Goal: Information Seeking & Learning: Learn about a topic

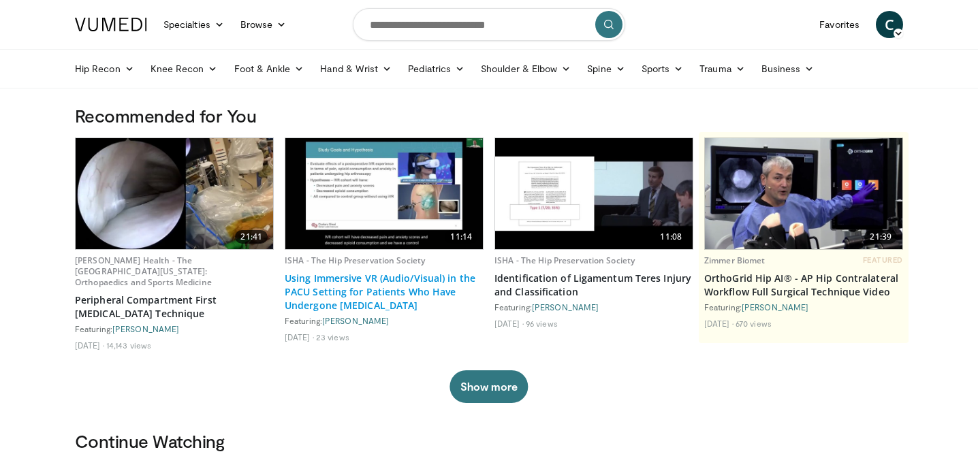
click at [378, 293] on link "Using Immersive VR (Audio/Visual) in the PACU Setting for Patients Who Have Und…" at bounding box center [384, 292] width 199 height 41
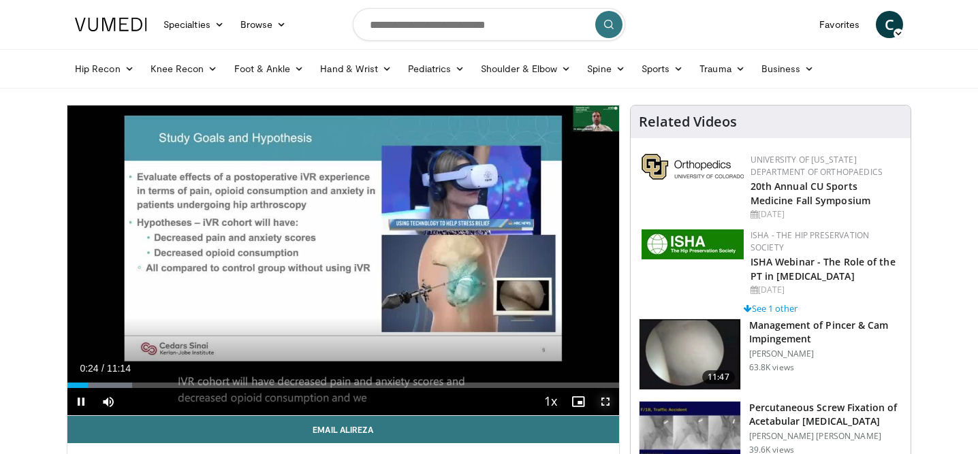
click at [603, 400] on span "Video Player" at bounding box center [605, 401] width 27 height 27
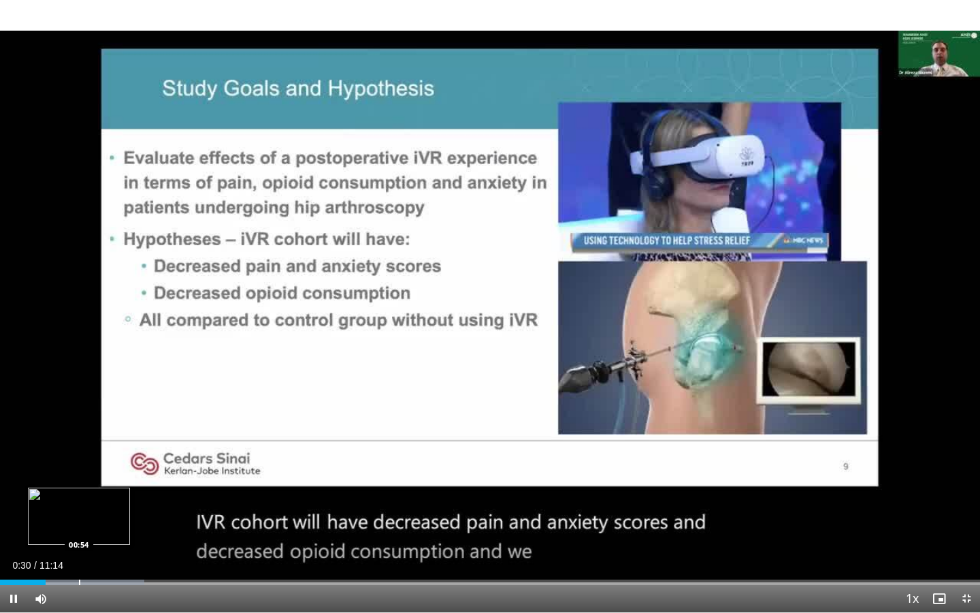
click at [79, 453] on div "Progress Bar" at bounding box center [79, 581] width 1 height 5
click at [114, 453] on div "Progress Bar" at bounding box center [114, 581] width 1 height 5
click at [138, 453] on div "Progress Bar" at bounding box center [138, 581] width 1 height 5
click at [166, 453] on div "Progress Bar" at bounding box center [166, 581] width 1 height 5
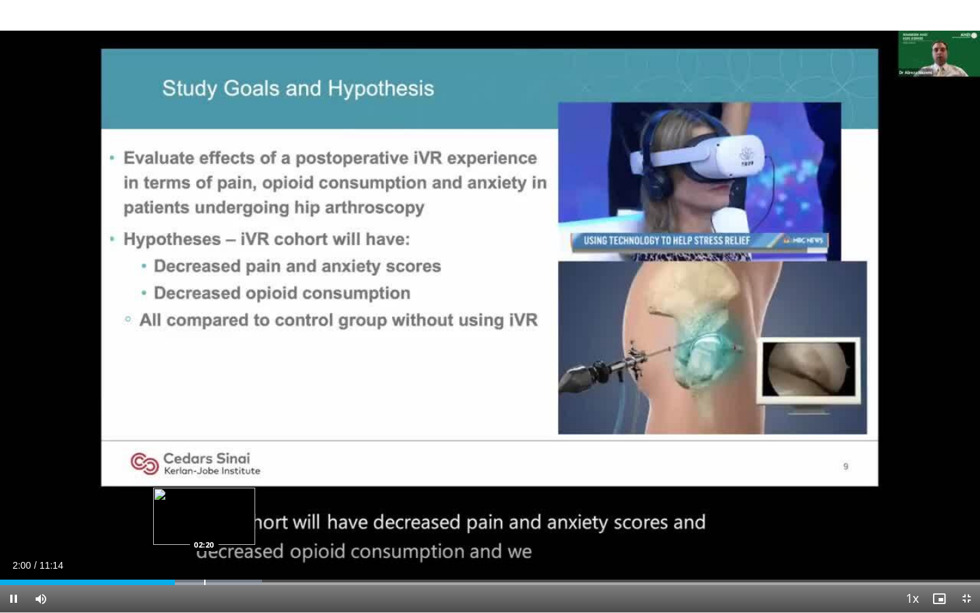
click at [204, 453] on div "Progress Bar" at bounding box center [204, 581] width 1 height 5
click at [250, 453] on div "Progress Bar" at bounding box center [250, 581] width 1 height 5
click at [282, 453] on div "Loaded : 35.31% 02:53 03:13" at bounding box center [490, 578] width 980 height 13
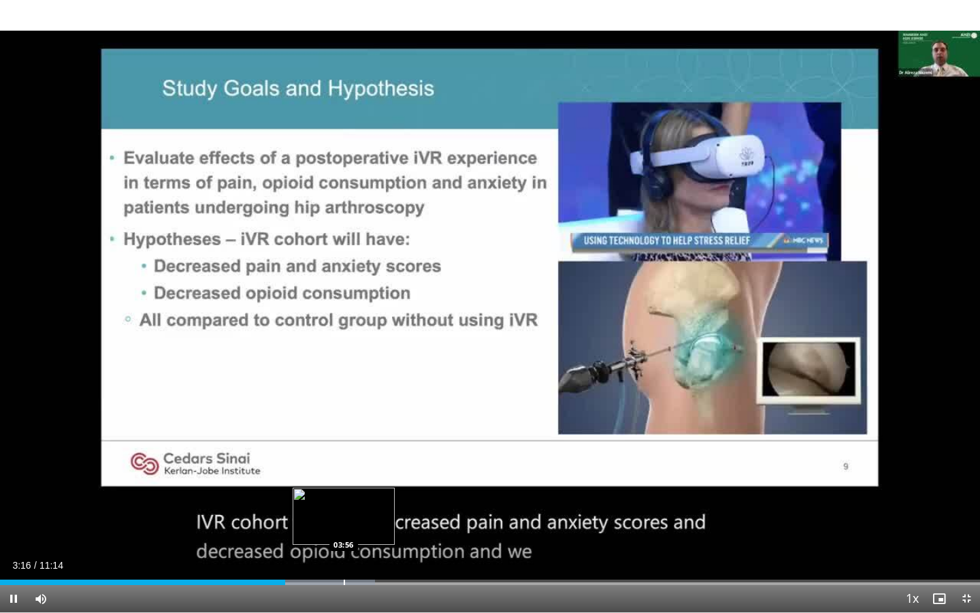
click at [344, 453] on div "Progress Bar" at bounding box center [344, 581] width 1 height 5
click at [429, 453] on div "Loaded : 44.51% 03:59 04:54" at bounding box center [490, 578] width 980 height 13
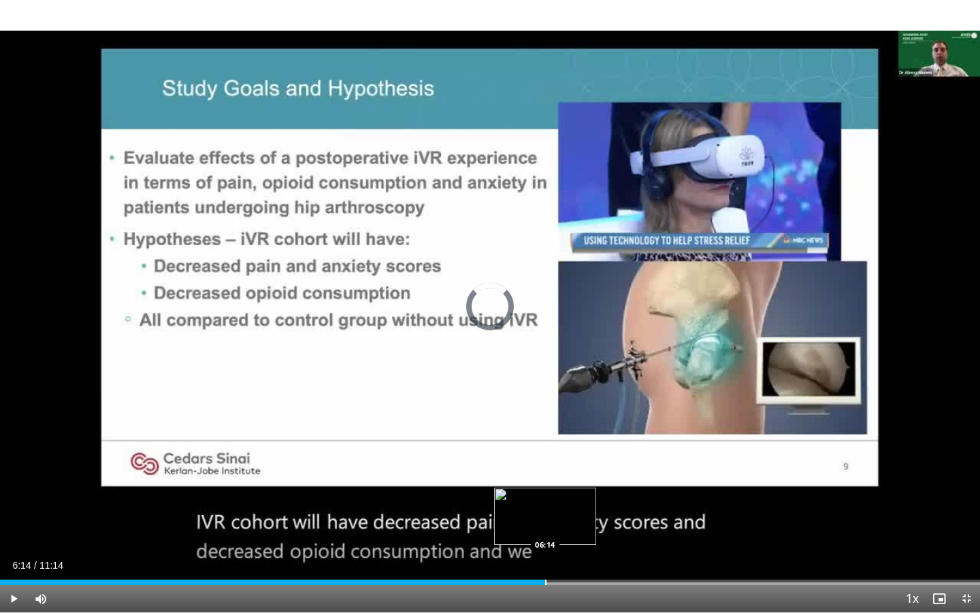
click at [545, 453] on div "Progress Bar" at bounding box center [545, 581] width 1 height 5
click at [595, 453] on div "Progress Bar" at bounding box center [595, 581] width 1 height 5
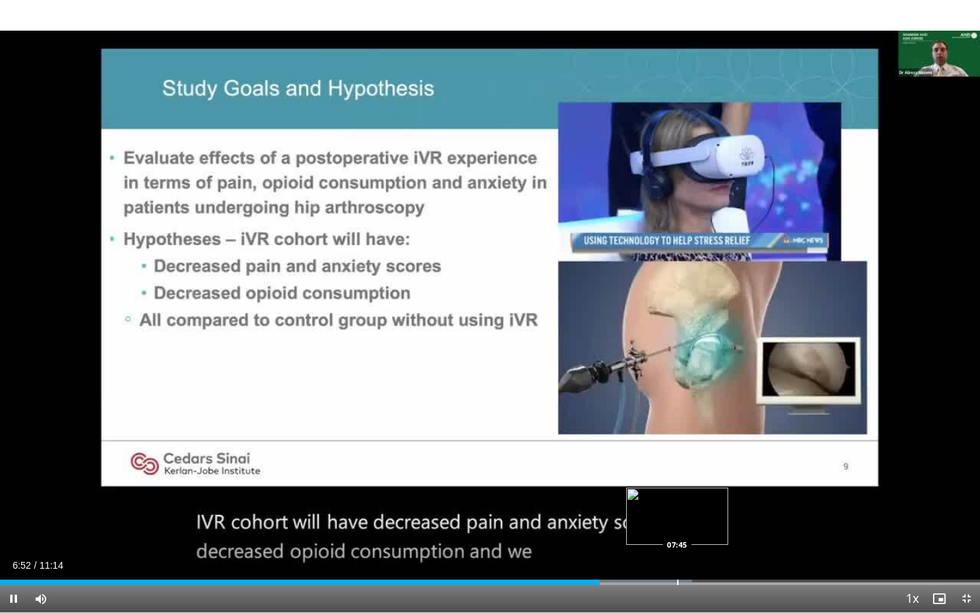
click at [677, 453] on div "Progress Bar" at bounding box center [677, 581] width 1 height 5
click at [808, 453] on div "Loaded : 78.64% 07:50 09:15" at bounding box center [490, 578] width 980 height 13
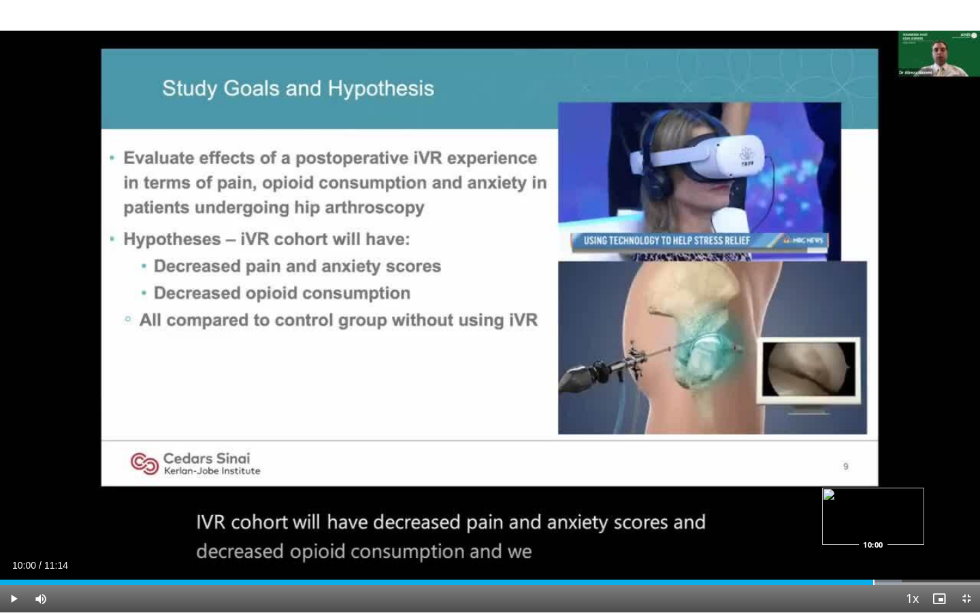
click at [873, 453] on div "Loaded : 91.99% 09:18 10:00" at bounding box center [490, 581] width 980 height 5
click at [955, 453] on div "Progress Bar" at bounding box center [955, 581] width 1 height 5
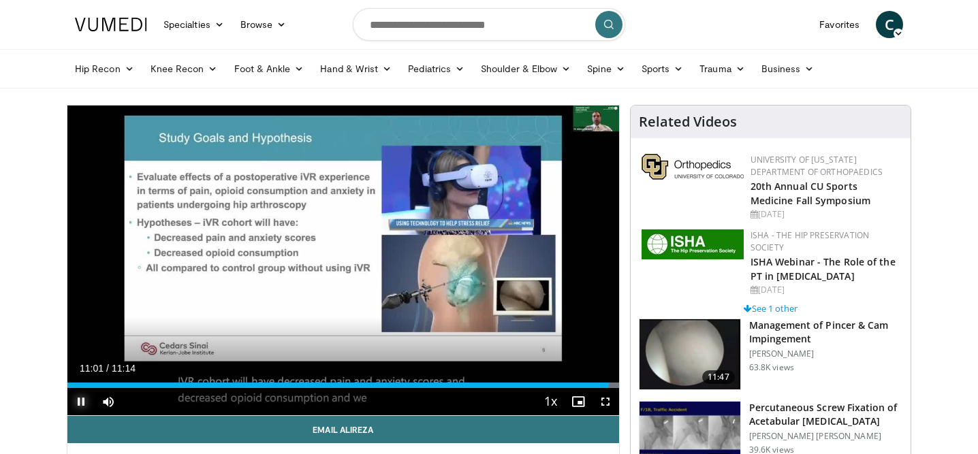
click at [84, 404] on span "Video Player" at bounding box center [80, 401] width 27 height 27
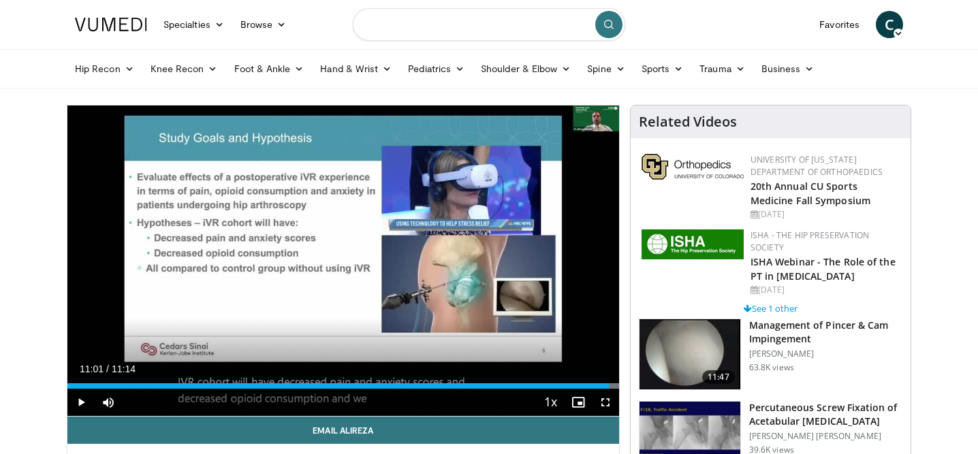
click at [422, 33] on input "Search topics, interventions" at bounding box center [489, 24] width 272 height 33
type input "******"
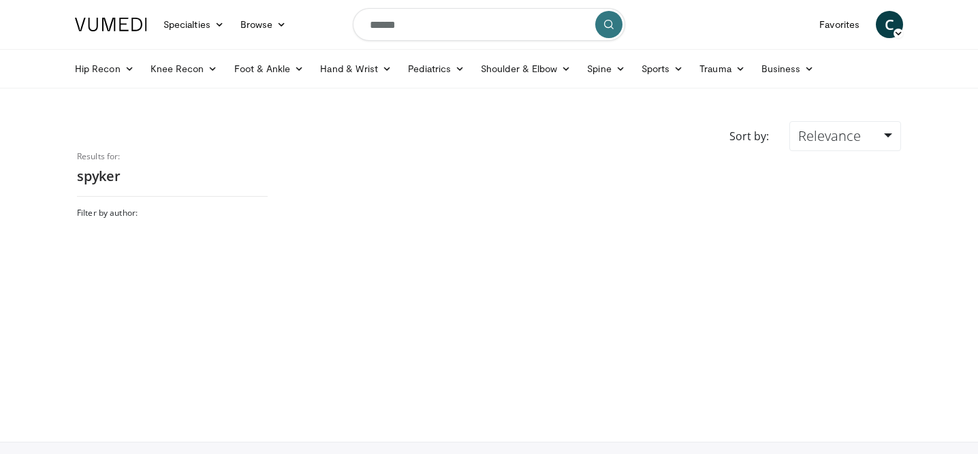
click at [385, 25] on input "******" at bounding box center [489, 24] width 272 height 33
type input "******"
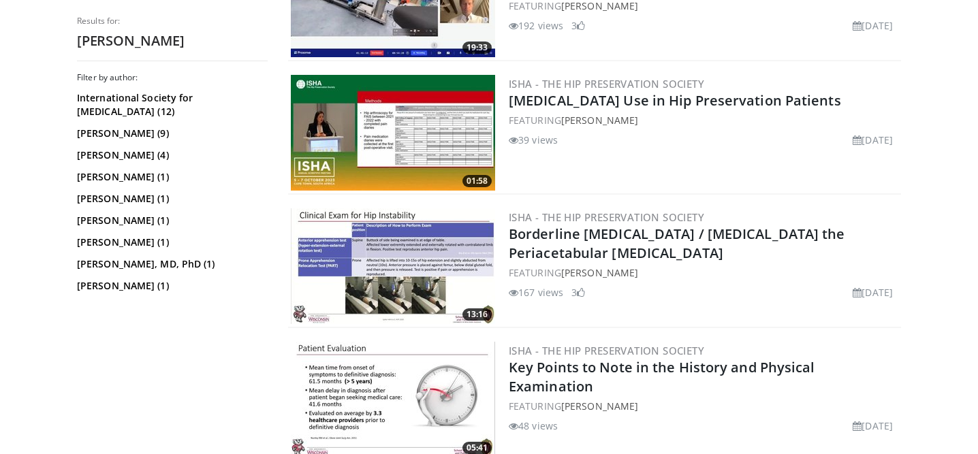
scroll to position [480, 0]
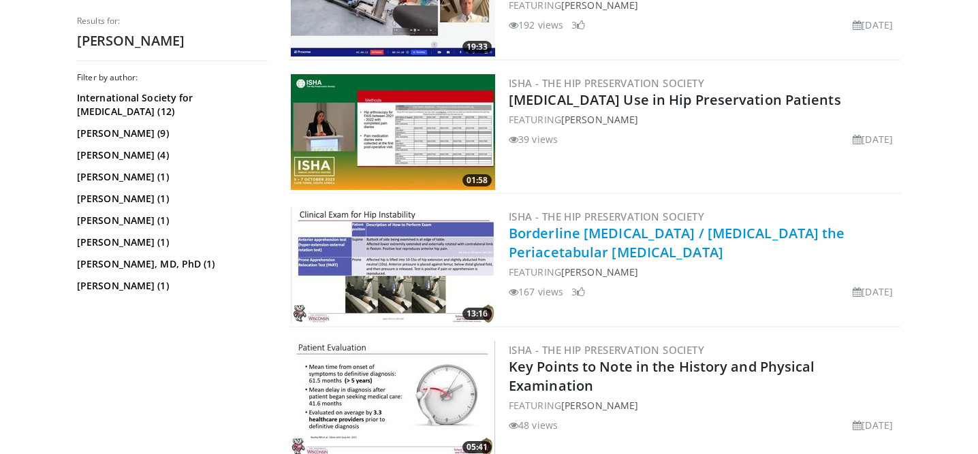
click at [676, 230] on link "Borderline [MEDICAL_DATA] / [MEDICAL_DATA] the Periacetabular [MEDICAL_DATA]" at bounding box center [677, 242] width 336 height 37
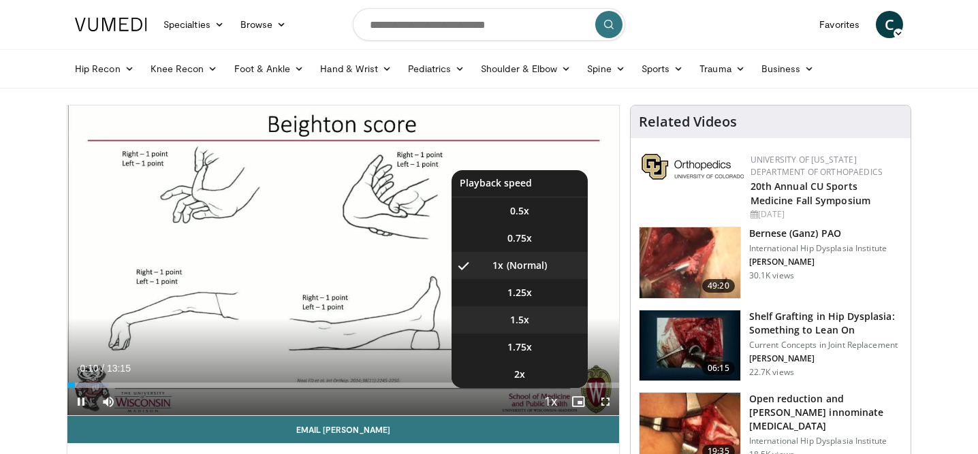
click at [524, 315] on span "1.5x" at bounding box center [519, 320] width 19 height 14
click at [522, 268] on li "1x" at bounding box center [519, 265] width 136 height 27
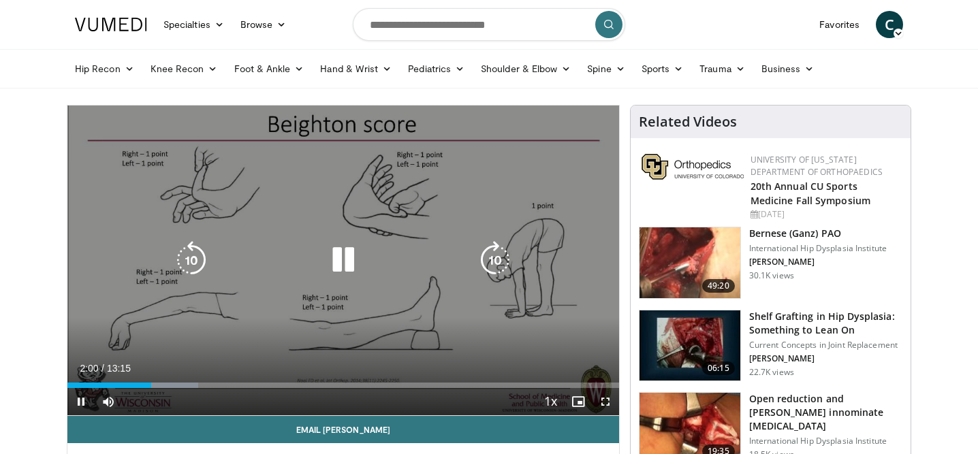
click at [195, 260] on icon "Video Player" at bounding box center [191, 260] width 38 height 38
click at [200, 261] on icon "Video Player" at bounding box center [191, 260] width 38 height 38
click at [344, 259] on icon "Video Player" at bounding box center [343, 260] width 38 height 38
click at [342, 267] on icon "Video Player" at bounding box center [343, 260] width 38 height 38
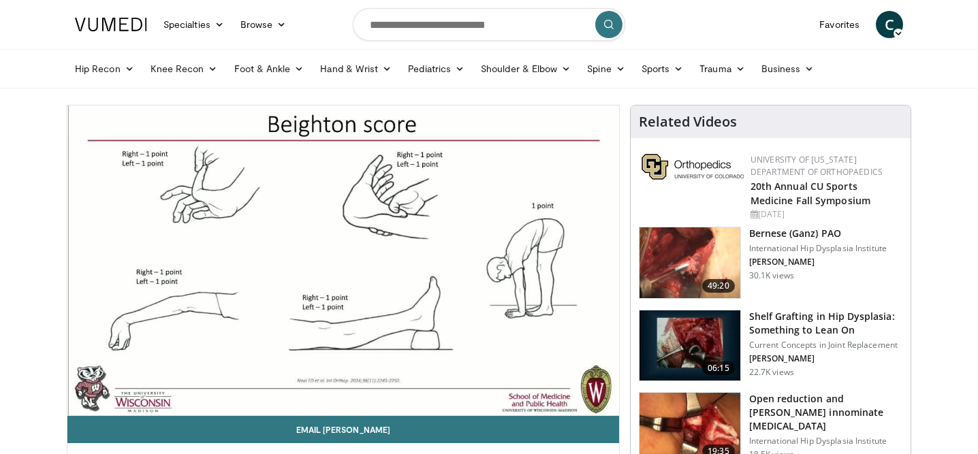
click at [783, 236] on h3 "Bernese (Ganz) PAO" at bounding box center [818, 234] width 138 height 14
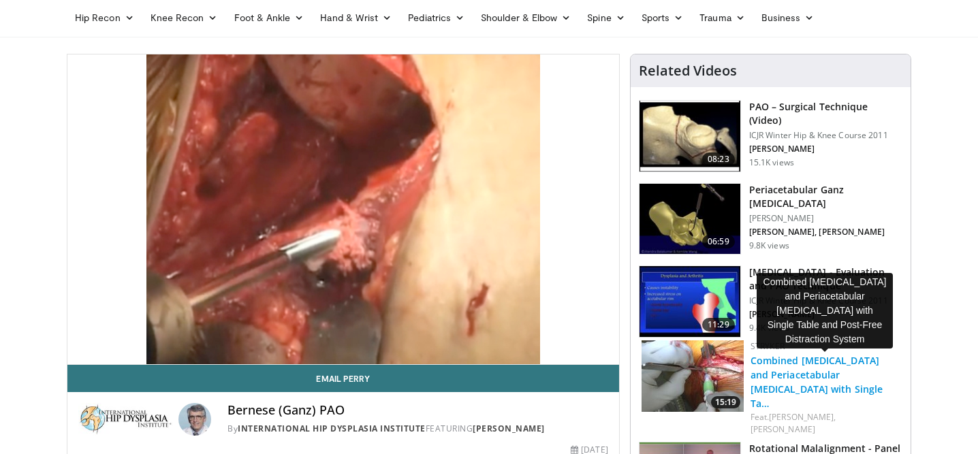
scroll to position [59, 0]
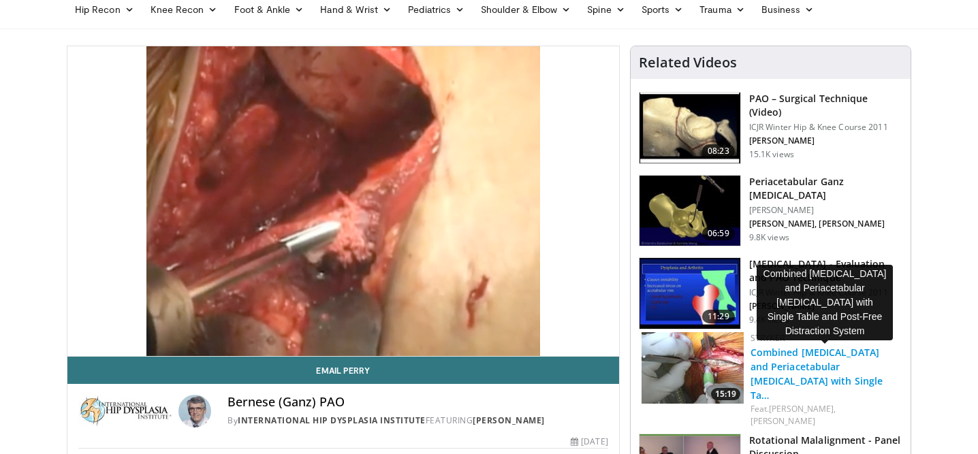
click at [824, 370] on link "Combined Hip Arthroscopy and Periacetabular Osteotomy with Single Ta…" at bounding box center [816, 374] width 133 height 56
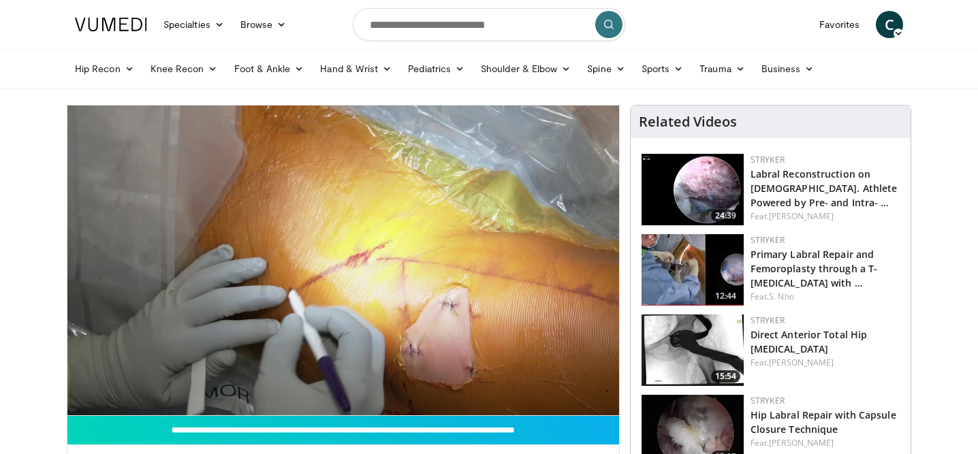
click at [82, 403] on video-js "**********" at bounding box center [342, 261] width 551 height 310
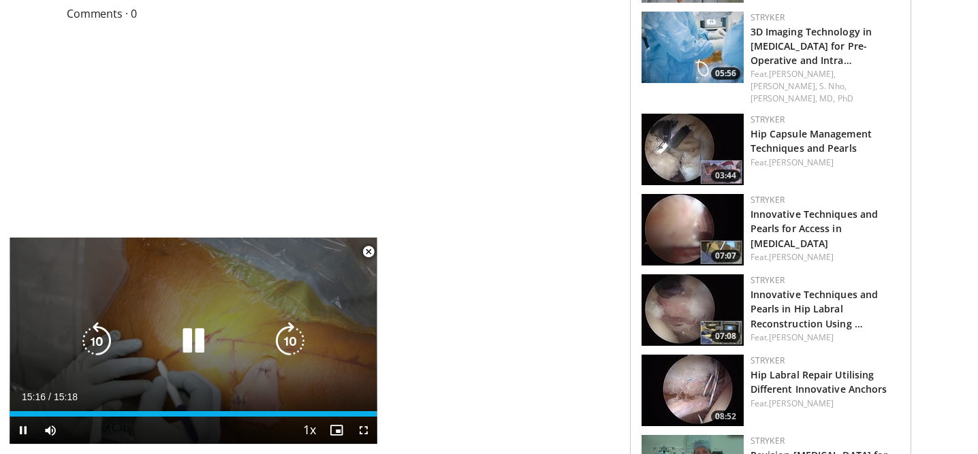
scroll to position [1076, 0]
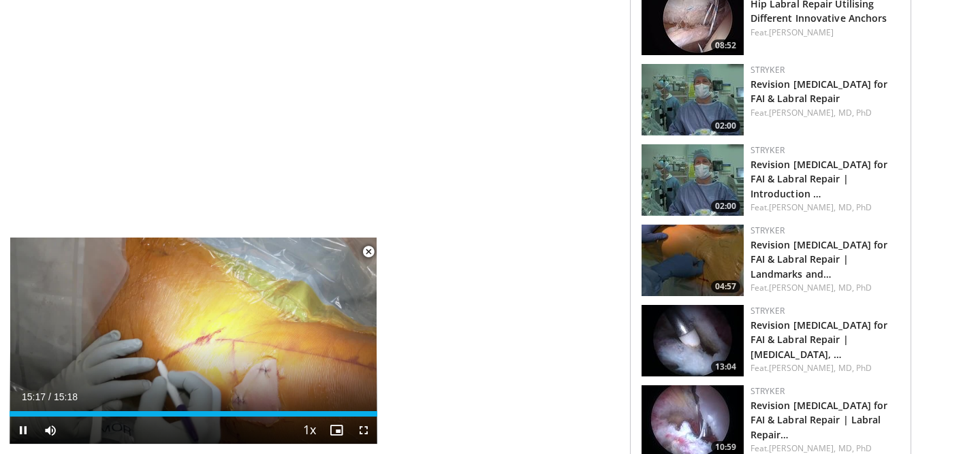
click at [369, 254] on span "Video Player" at bounding box center [368, 251] width 27 height 27
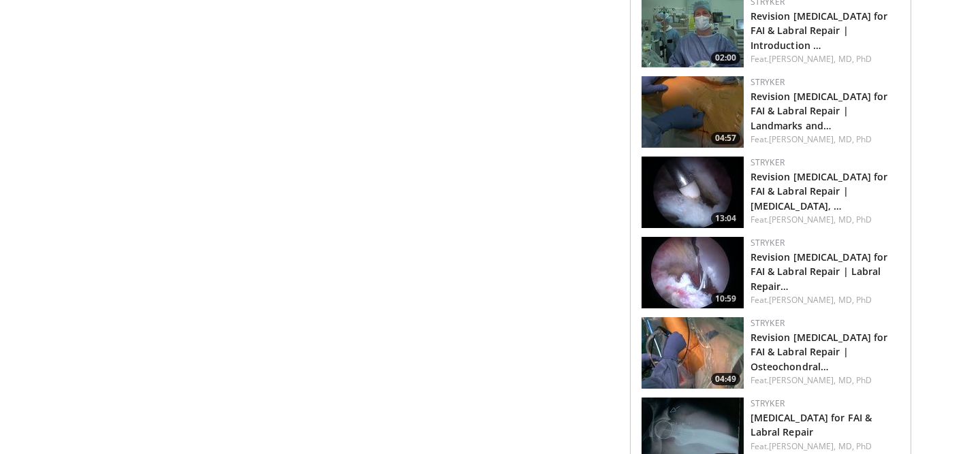
scroll to position [1225, 0]
